Goal: Find specific page/section: Find specific page/section

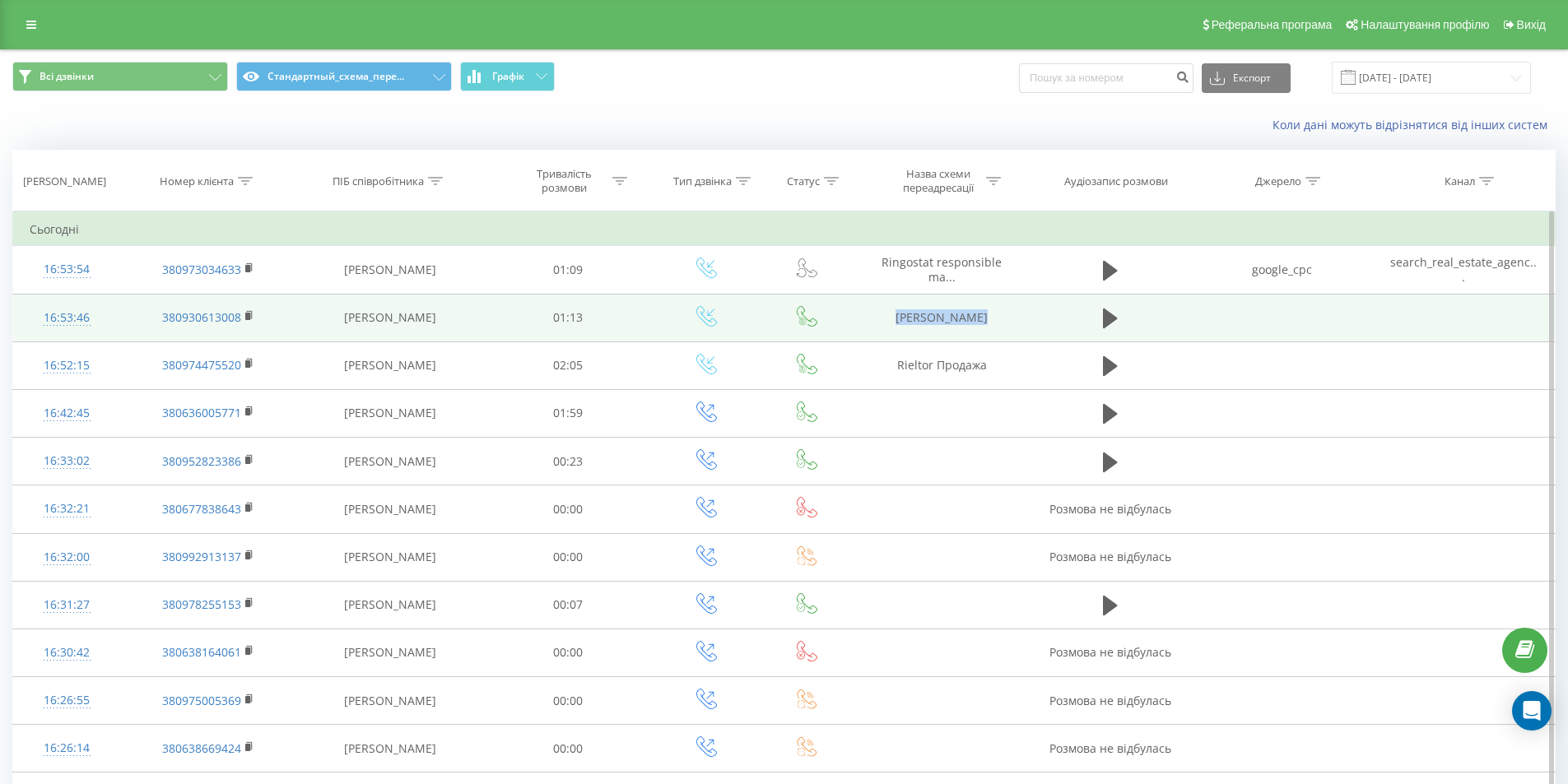
drag, startPoint x: 897, startPoint y: 319, endPoint x: 1039, endPoint y: 319, distance: 142.0
click at [1039, 319] on tr "16:53:46 380930613008 Єлизавета Бондаренко 01:13 Rieltor Гармасар" at bounding box center [784, 317] width 1542 height 47
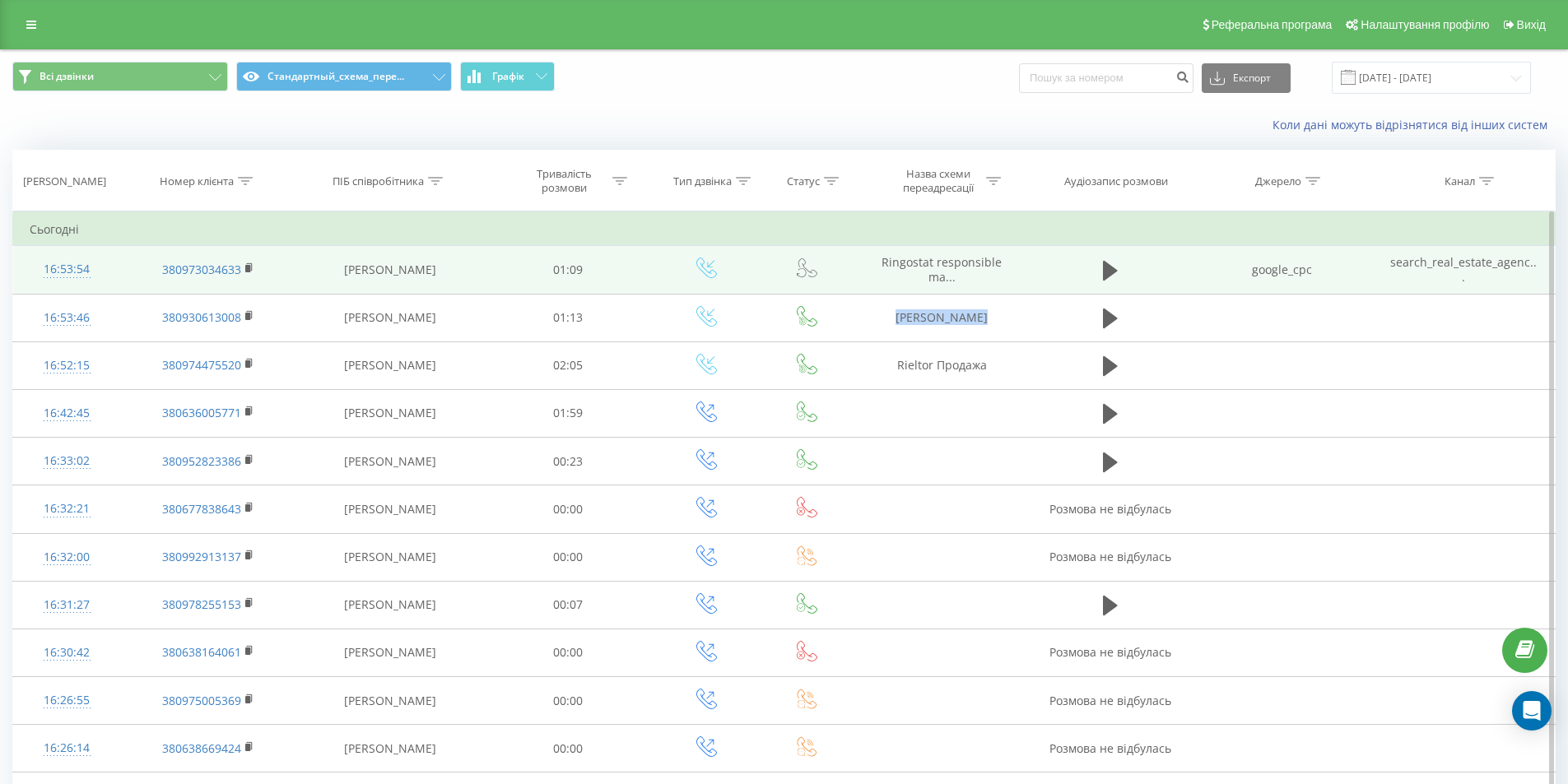
copy tr "[PERSON_NAME]"
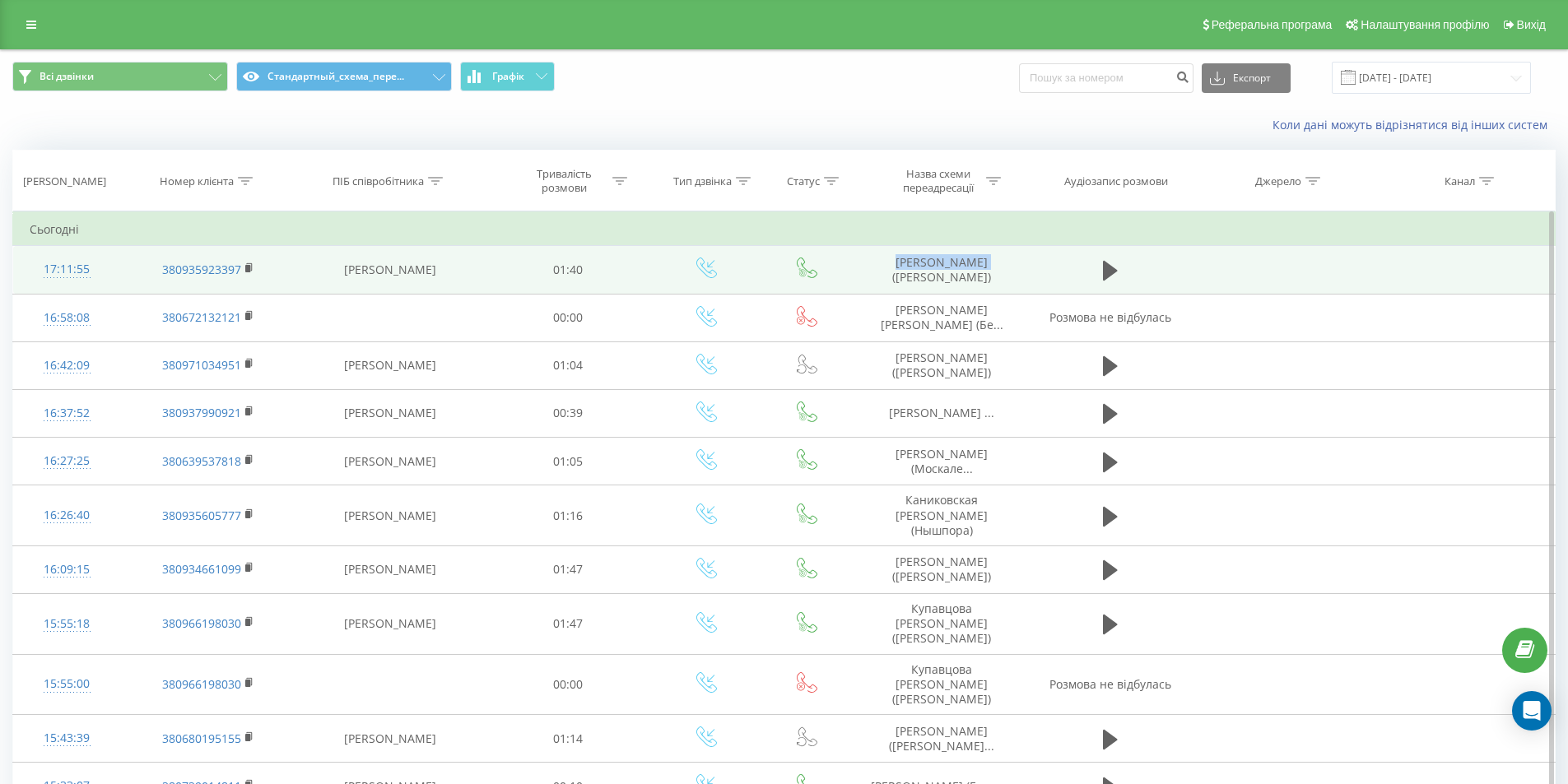
drag, startPoint x: 899, startPoint y: 258, endPoint x: 1020, endPoint y: 261, distance: 121.0
click at [1020, 261] on td "[PERSON_NAME] ([PERSON_NAME])" at bounding box center [941, 270] width 175 height 47
click at [1109, 273] on icon at bounding box center [1110, 270] width 15 height 20
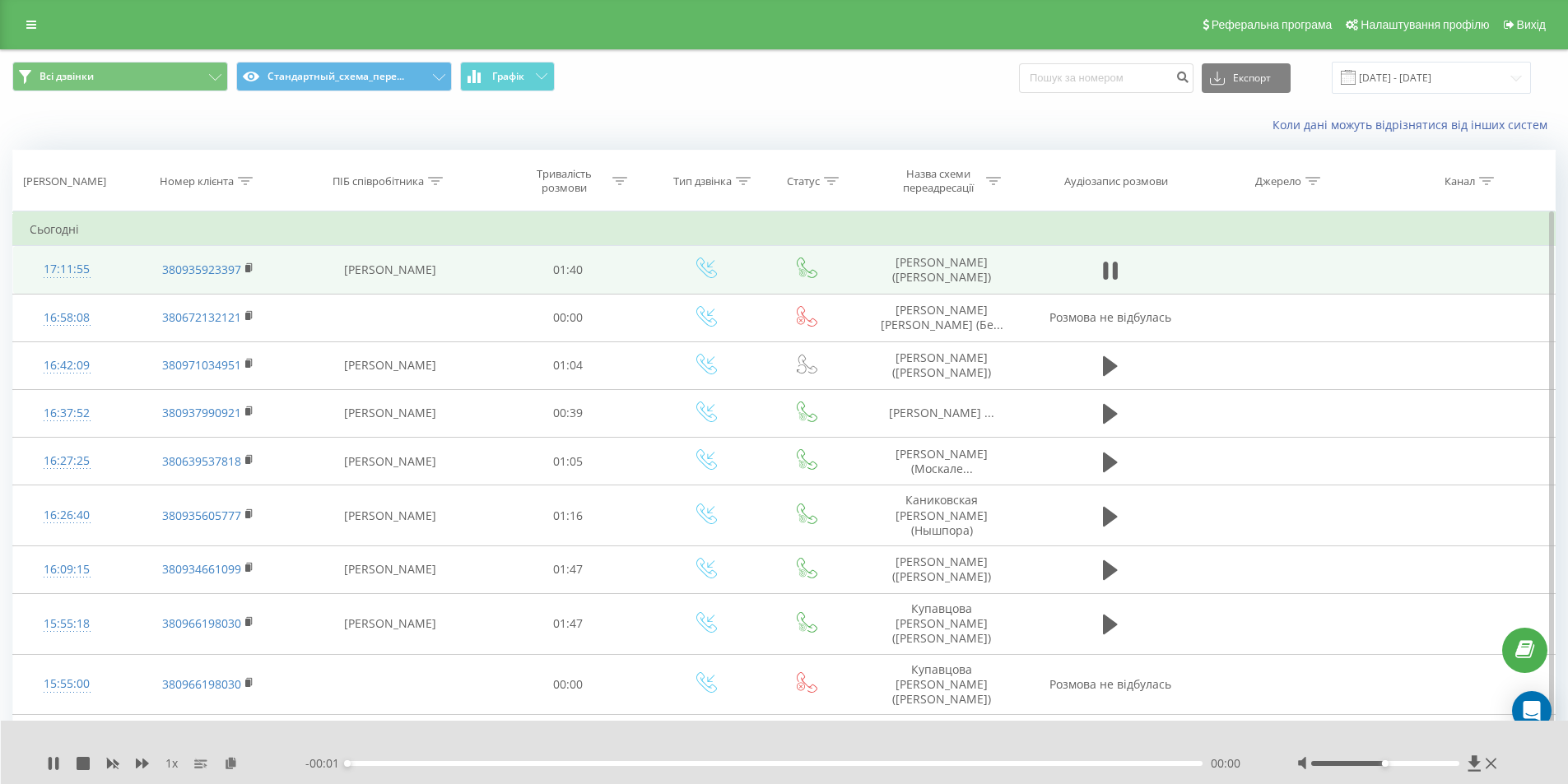
click at [713, 767] on div "- 00:01 00:00 00:00" at bounding box center [780, 764] width 950 height 17
click at [718, 764] on div "00:00" at bounding box center [775, 763] width 856 height 5
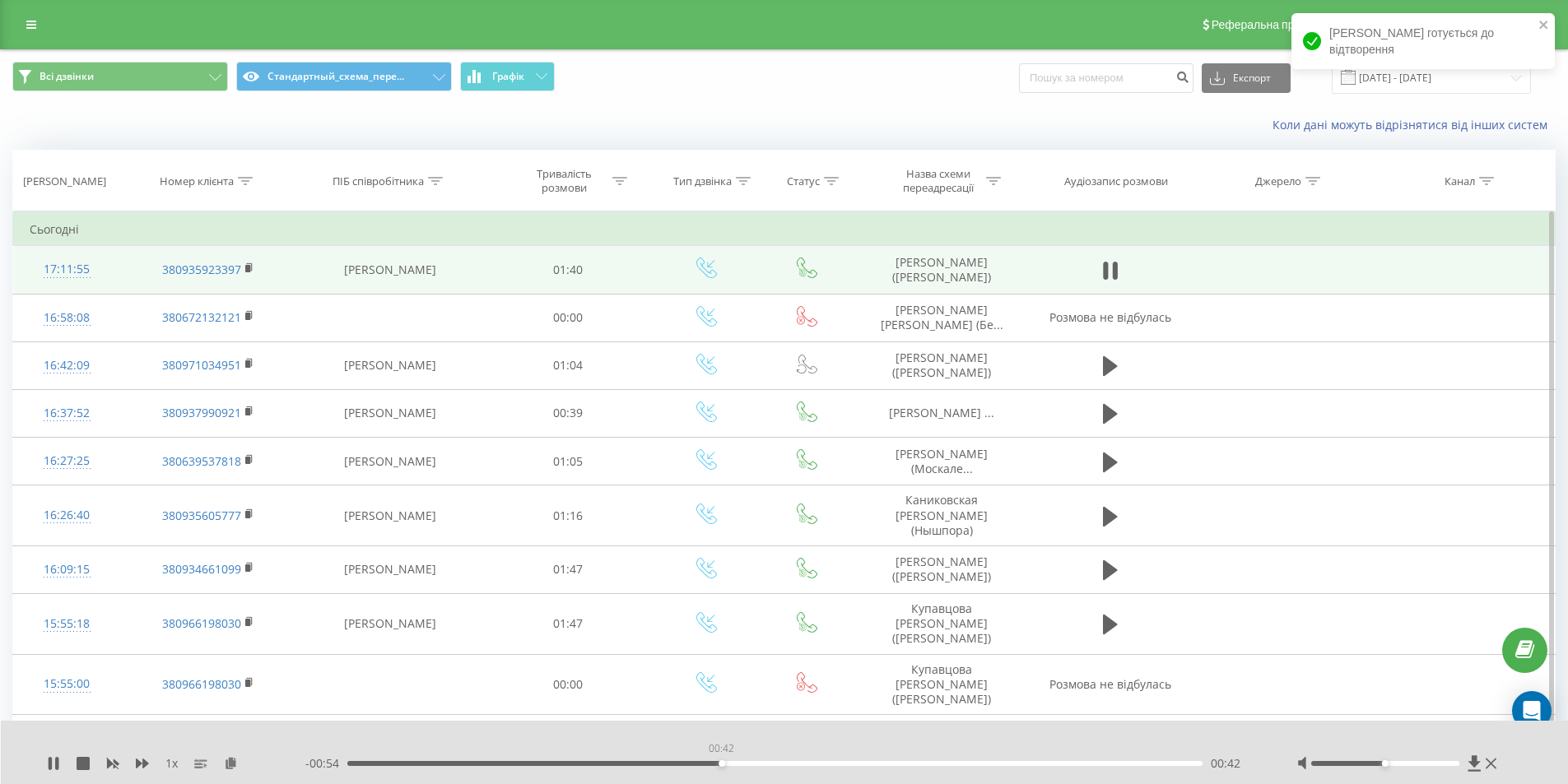
click at [721, 764] on div "00:42" at bounding box center [775, 763] width 856 height 5
click at [754, 763] on div "00:43" at bounding box center [775, 763] width 856 height 5
click at [811, 765] on div "00:46" at bounding box center [775, 763] width 856 height 5
click at [872, 763] on div "00:53" at bounding box center [775, 763] width 856 height 5
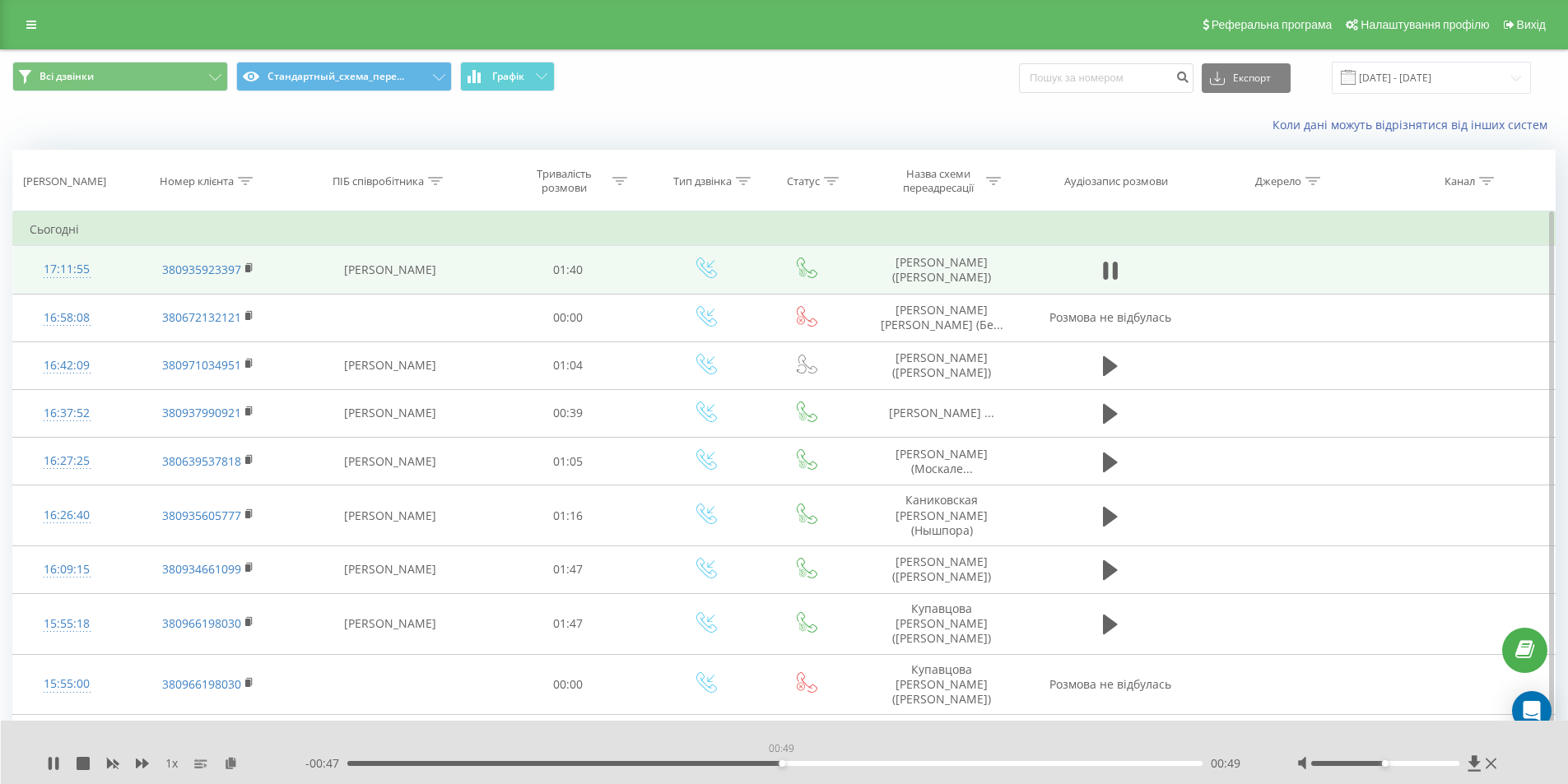
click at [781, 761] on div "00:49" at bounding box center [775, 763] width 856 height 5
click at [755, 763] on div "00:46" at bounding box center [775, 763] width 856 height 5
click at [51, 766] on icon at bounding box center [50, 764] width 4 height 13
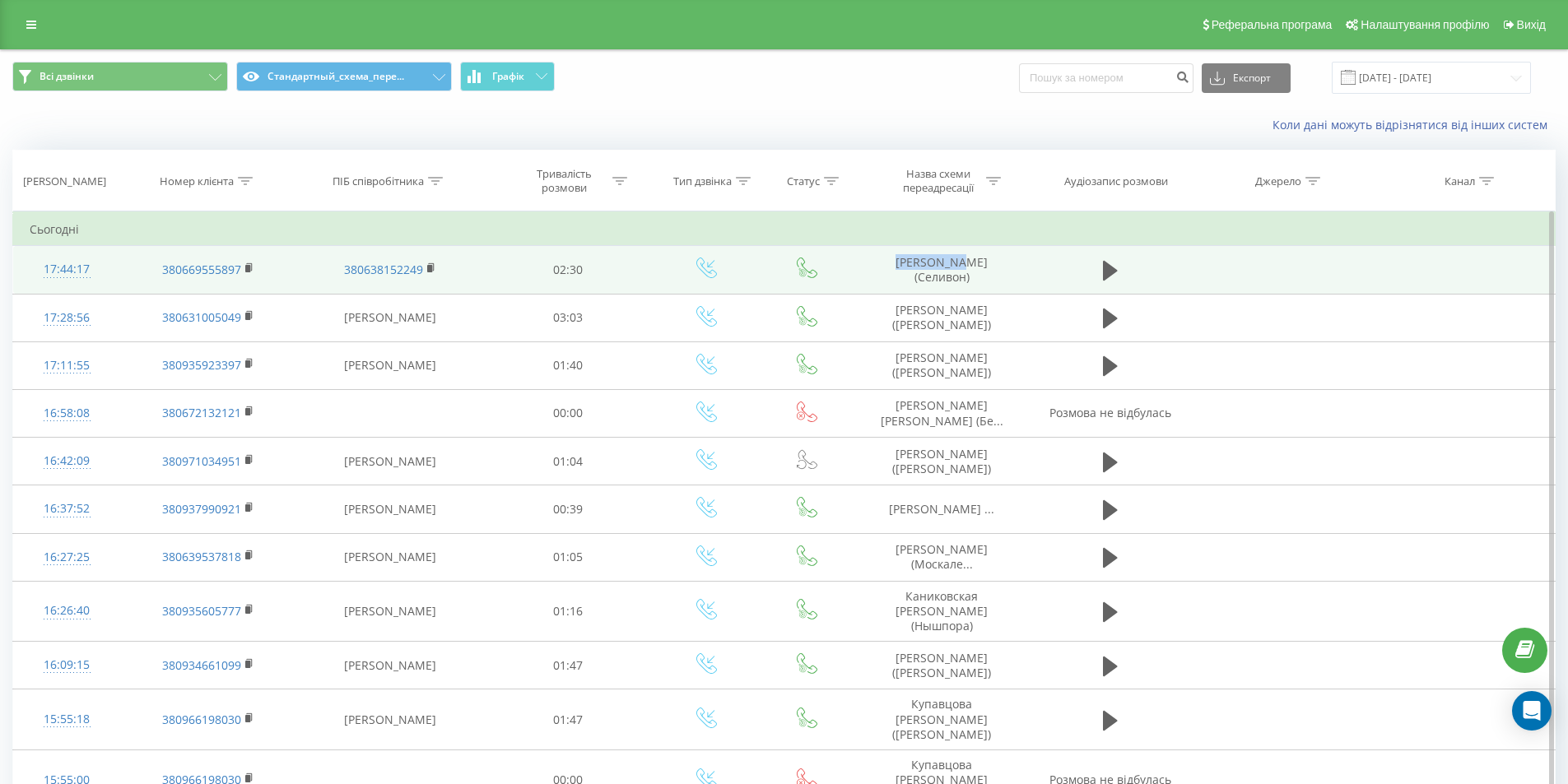
drag, startPoint x: 890, startPoint y: 271, endPoint x: 941, endPoint y: 276, distance: 51.2
click at [941, 276] on td "Жук Дарʼя (Селивон)" at bounding box center [941, 270] width 175 height 47
copy td "Жук Дарʼя"
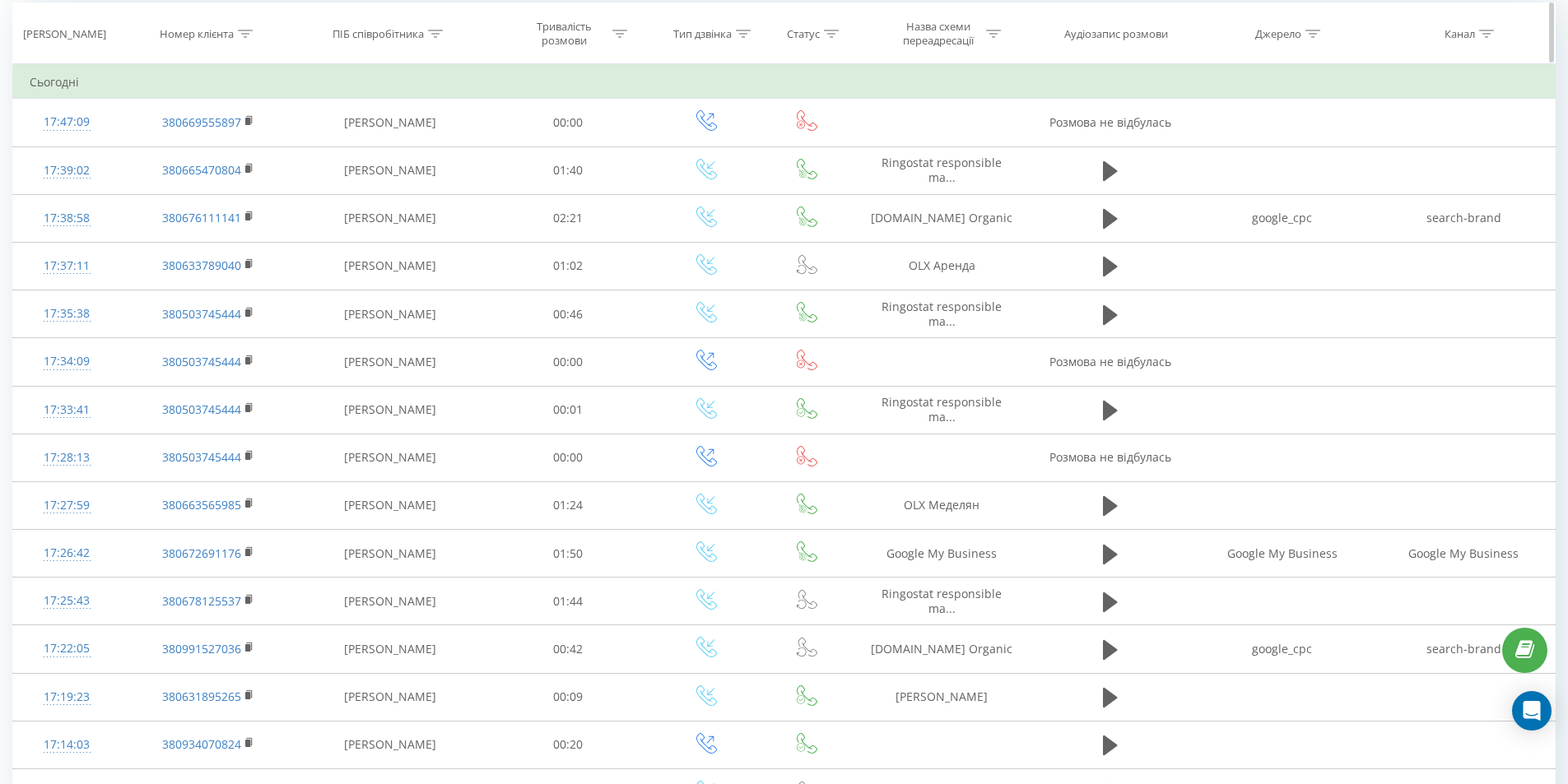
scroll to position [329, 0]
